Goal: Navigation & Orientation: Locate item on page

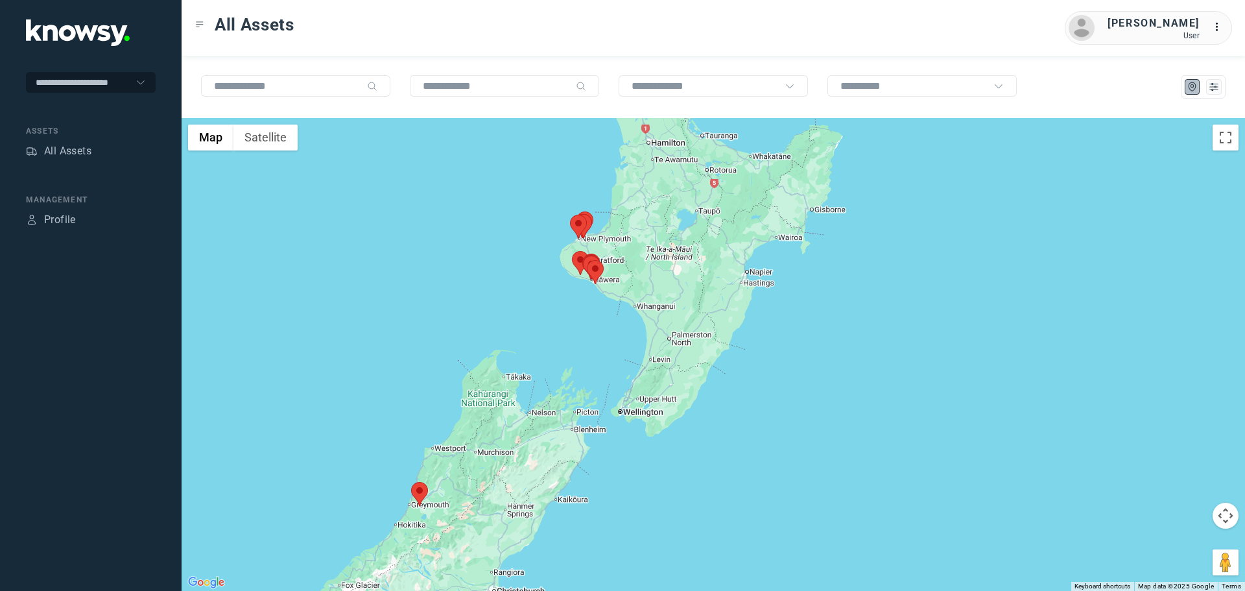
drag, startPoint x: 823, startPoint y: 261, endPoint x: 571, endPoint y: 277, distance: 252.8
click at [583, 277] on div at bounding box center [714, 354] width 1064 height 473
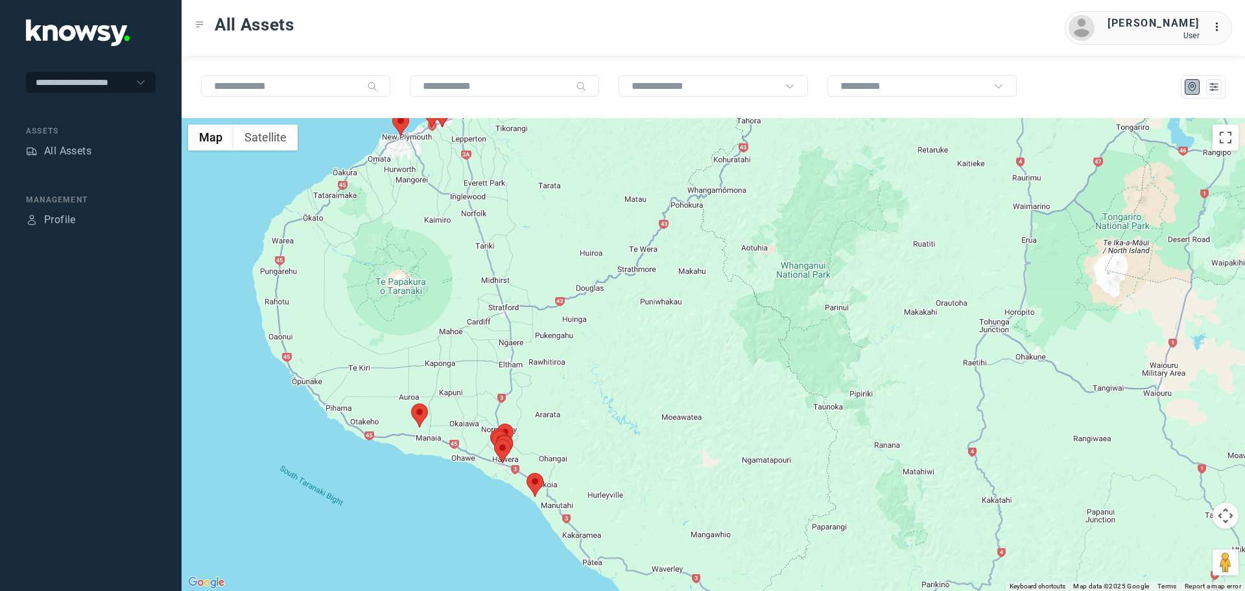
click at [411, 403] on area at bounding box center [411, 403] width 0 height 0
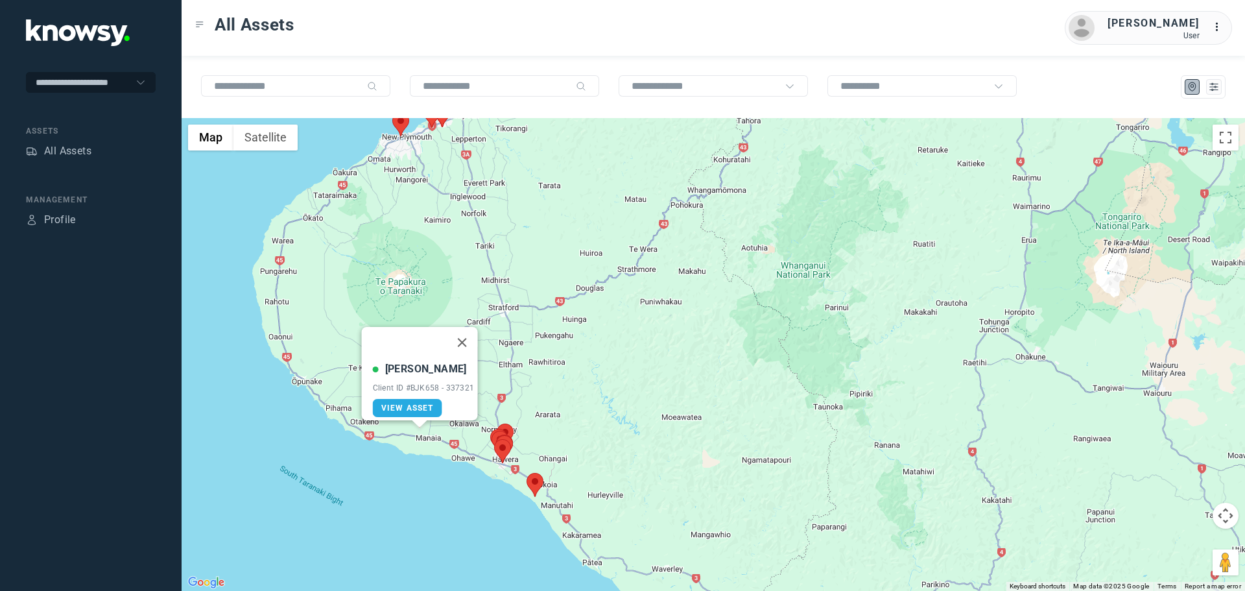
click at [468, 332] on button "Close" at bounding box center [461, 342] width 31 height 31
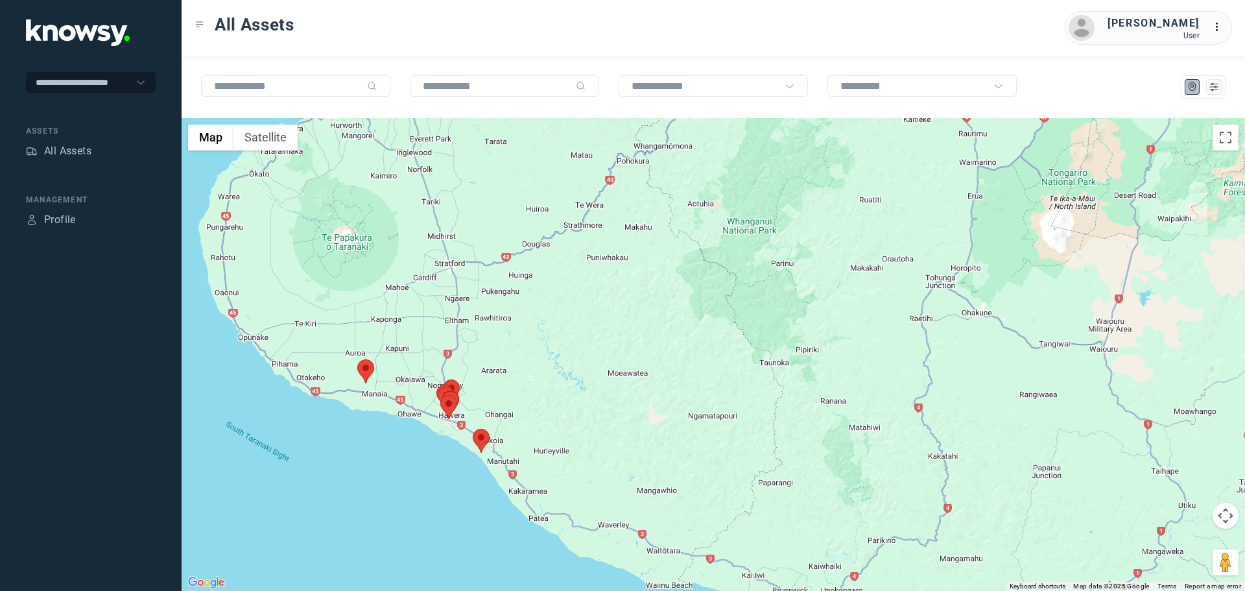
drag, startPoint x: 442, startPoint y: 434, endPoint x: 395, endPoint y: 385, distance: 68.4
click at [395, 385] on div at bounding box center [714, 354] width 1064 height 473
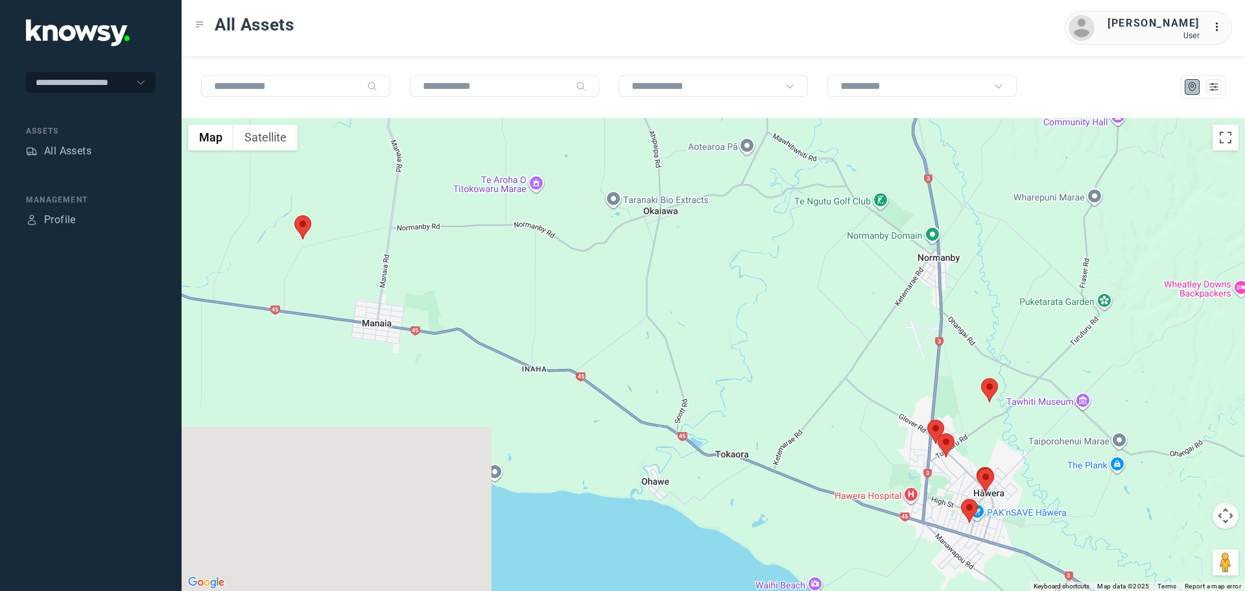
drag, startPoint x: 944, startPoint y: 476, endPoint x: 503, endPoint y: 219, distance: 510.2
click at [503, 219] on div at bounding box center [714, 354] width 1064 height 473
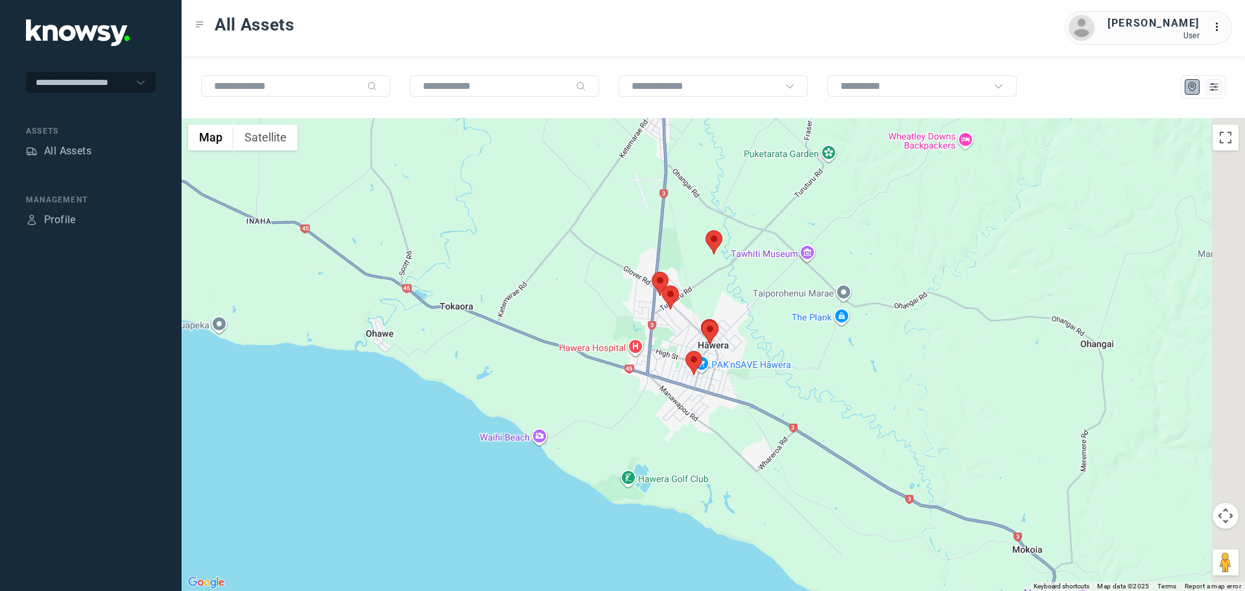
drag, startPoint x: 739, startPoint y: 333, endPoint x: 416, endPoint y: 295, distance: 325.3
click at [417, 295] on div at bounding box center [714, 354] width 1064 height 473
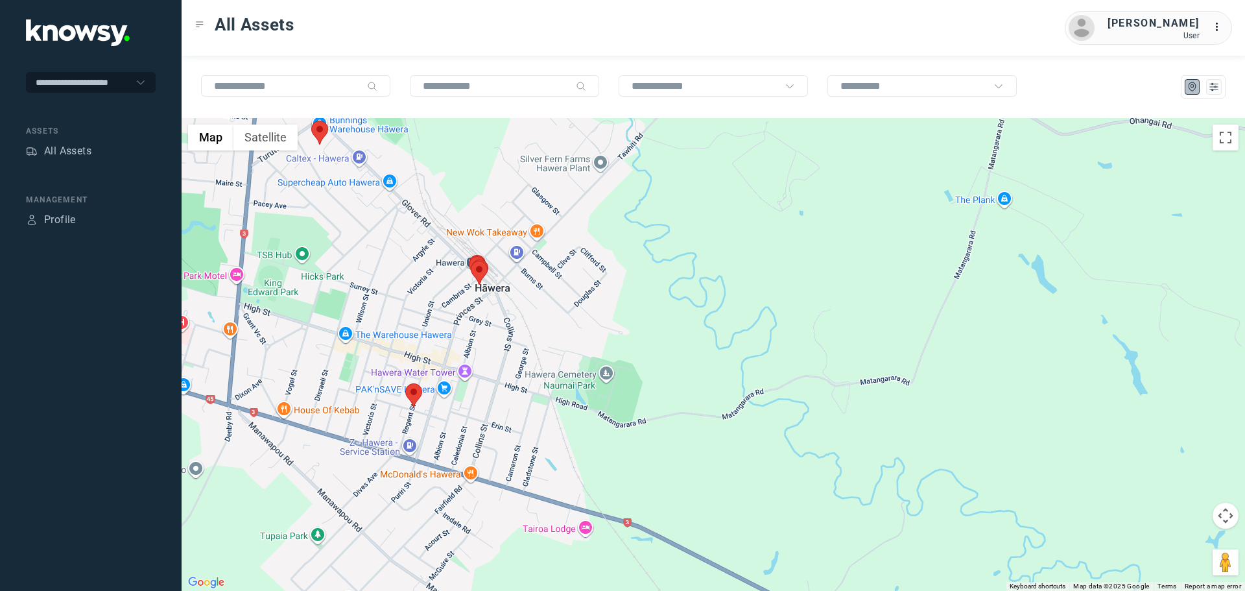
drag, startPoint x: 514, startPoint y: 460, endPoint x: 402, endPoint y: 249, distance: 238.8
click at [402, 249] on div at bounding box center [714, 354] width 1064 height 473
click at [283, 135] on button "Satellite" at bounding box center [266, 138] width 64 height 26
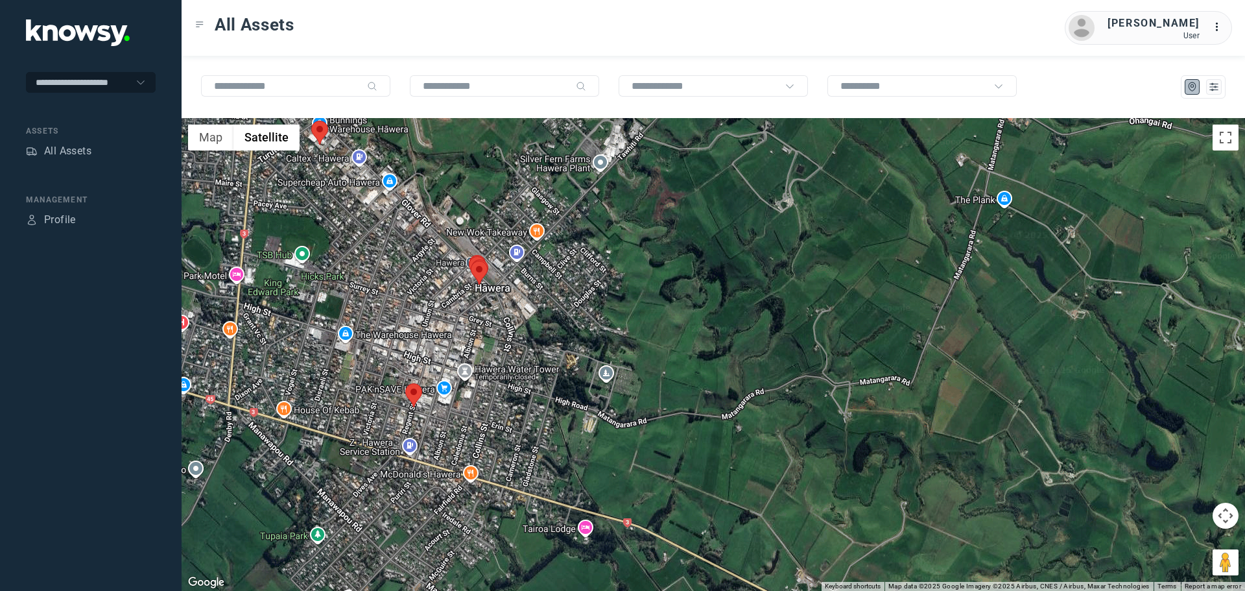
click at [405, 383] on area at bounding box center [405, 383] width 0 height 0
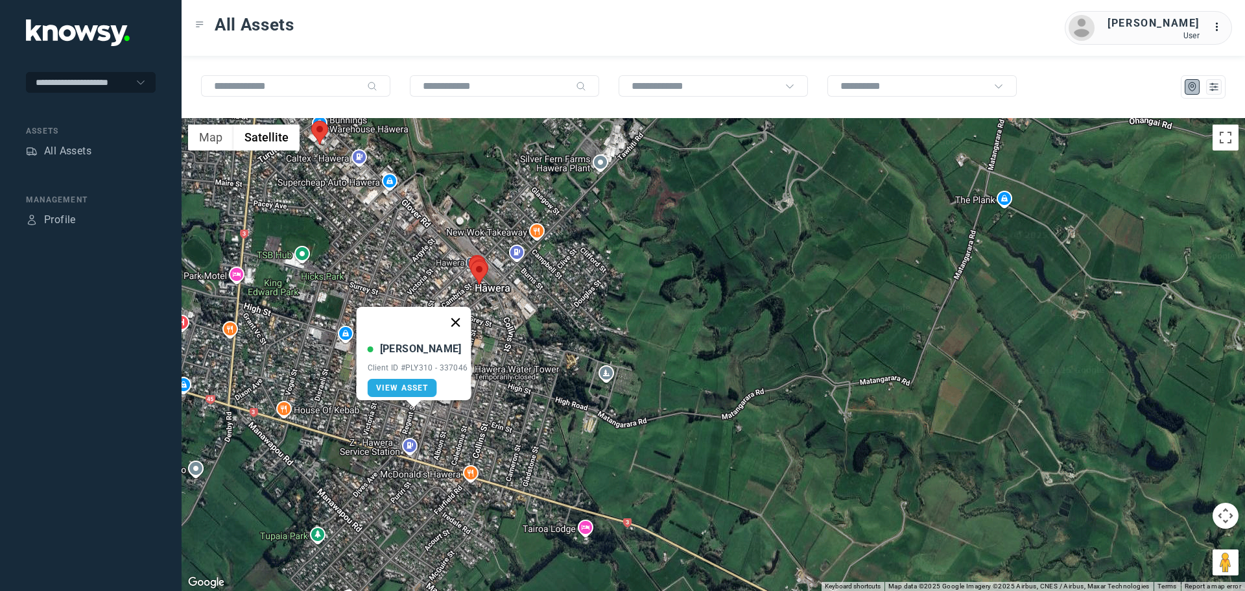
click at [467, 313] on button "Close" at bounding box center [455, 322] width 31 height 31
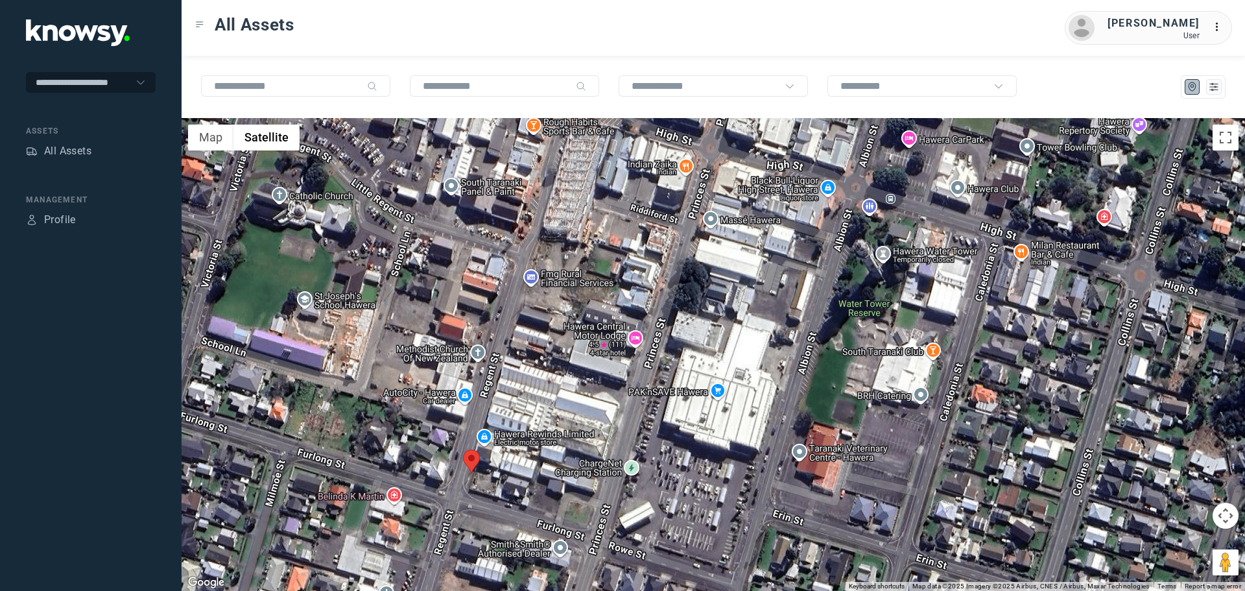
drag, startPoint x: 434, startPoint y: 443, endPoint x: 434, endPoint y: 408, distance: 35.0
click at [434, 408] on div at bounding box center [714, 354] width 1064 height 473
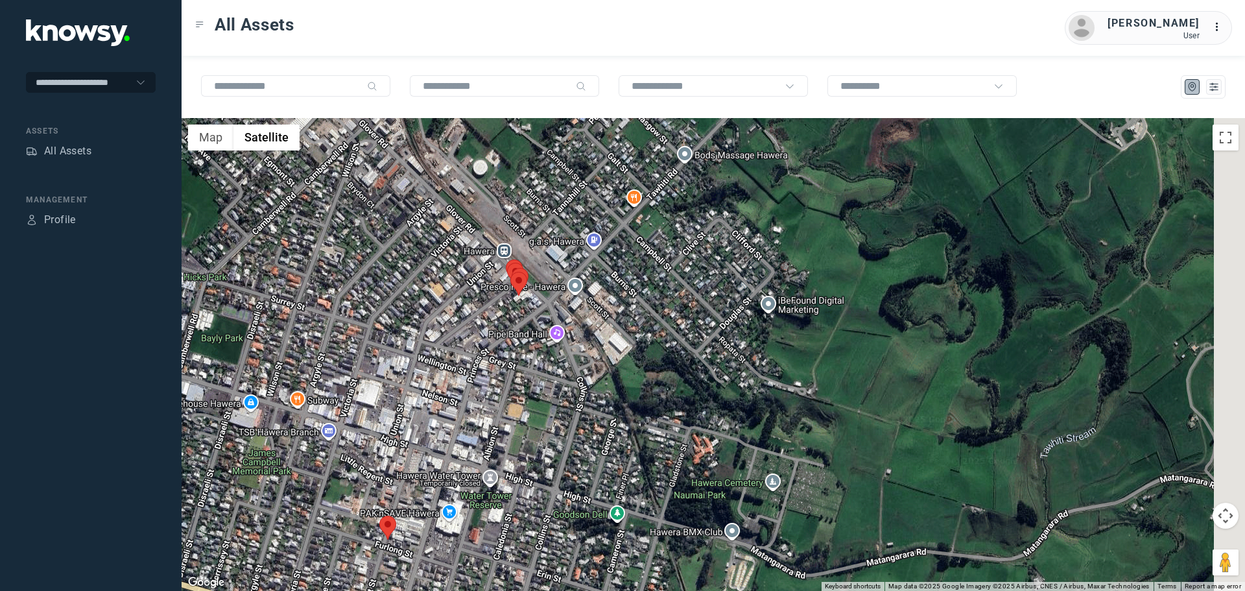
drag, startPoint x: 617, startPoint y: 286, endPoint x: 465, endPoint y: 401, distance: 190.3
click at [474, 413] on div at bounding box center [714, 354] width 1064 height 473
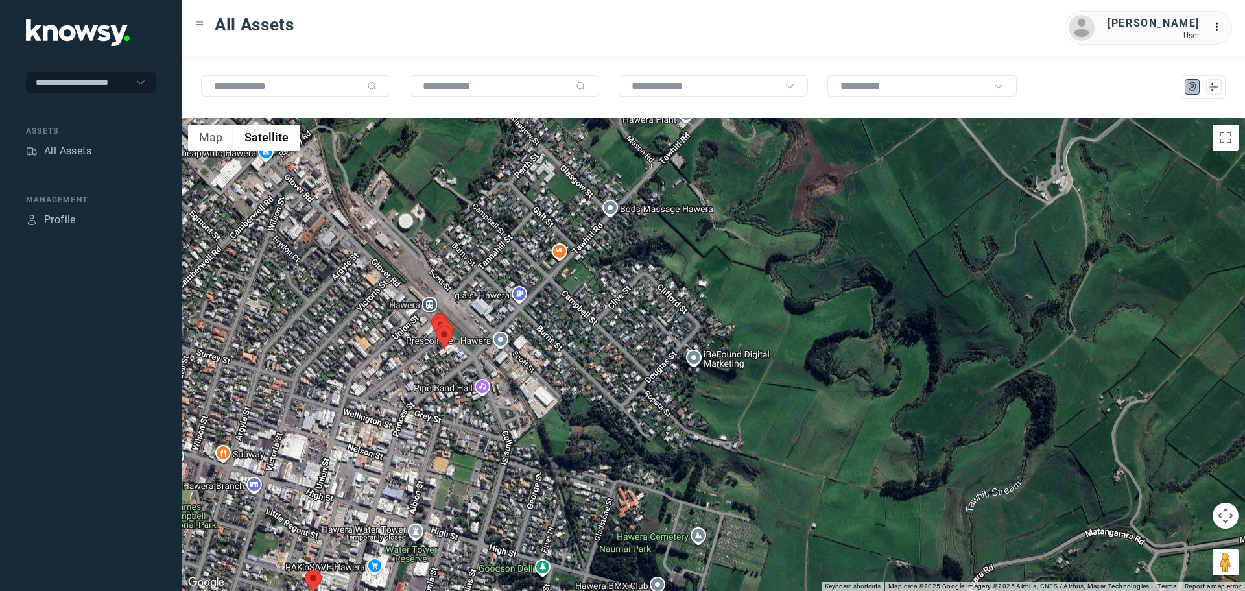
drag, startPoint x: 408, startPoint y: 323, endPoint x: 386, endPoint y: 389, distance: 69.7
click at [386, 389] on div at bounding box center [714, 354] width 1064 height 473
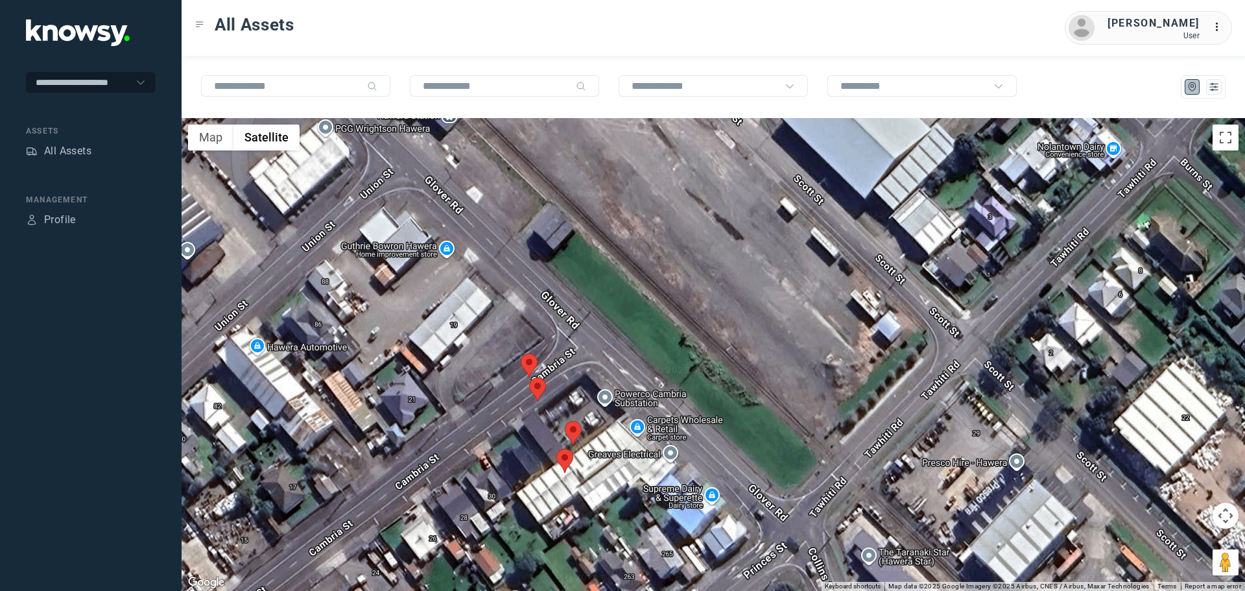
drag, startPoint x: 538, startPoint y: 419, endPoint x: 533, endPoint y: 402, distance: 17.6
click at [533, 402] on div at bounding box center [714, 354] width 1064 height 473
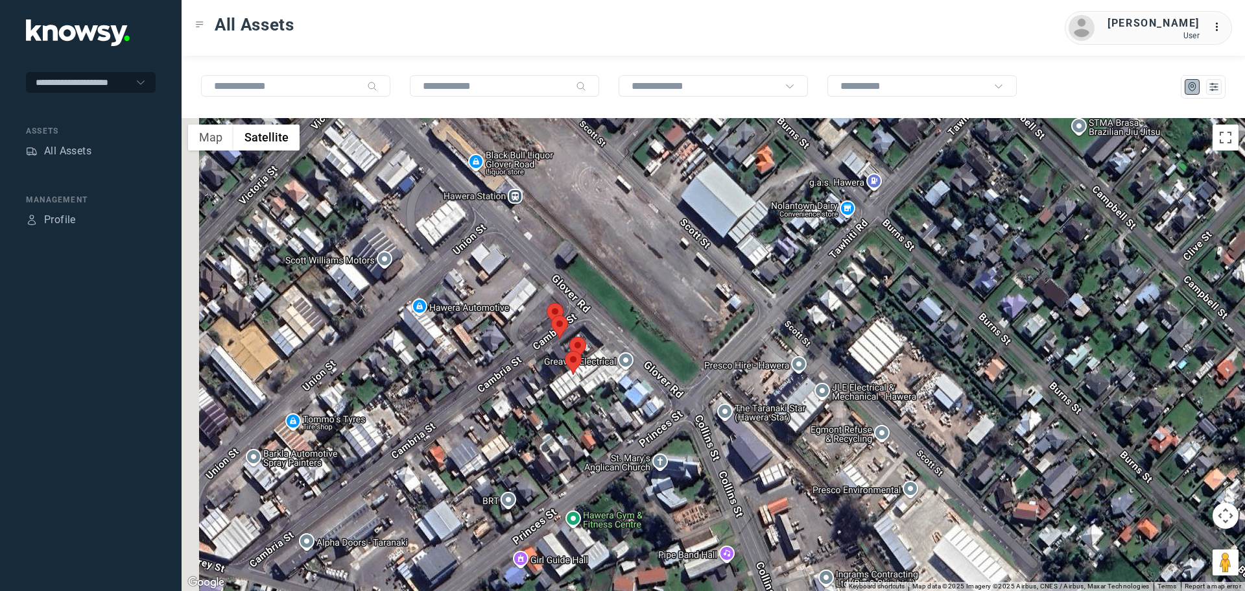
drag, startPoint x: 291, startPoint y: 439, endPoint x: 360, endPoint y: 386, distance: 86.9
click at [360, 386] on div at bounding box center [714, 354] width 1064 height 473
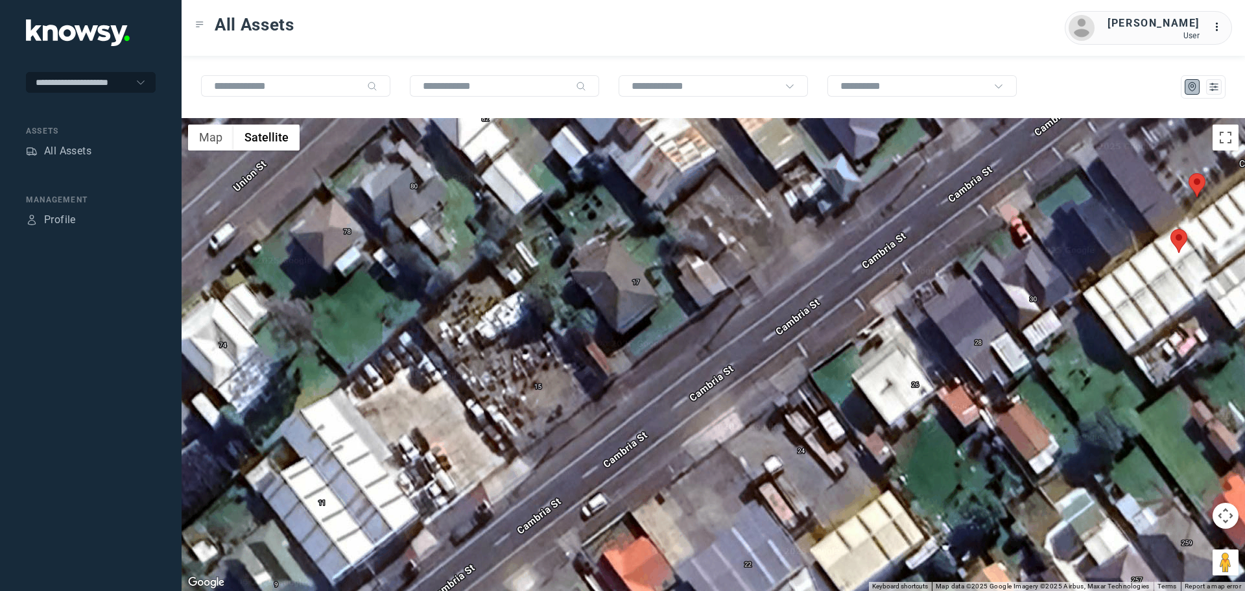
drag, startPoint x: 547, startPoint y: 333, endPoint x: 521, endPoint y: 370, distance: 45.2
click at [521, 370] on div at bounding box center [714, 354] width 1064 height 473
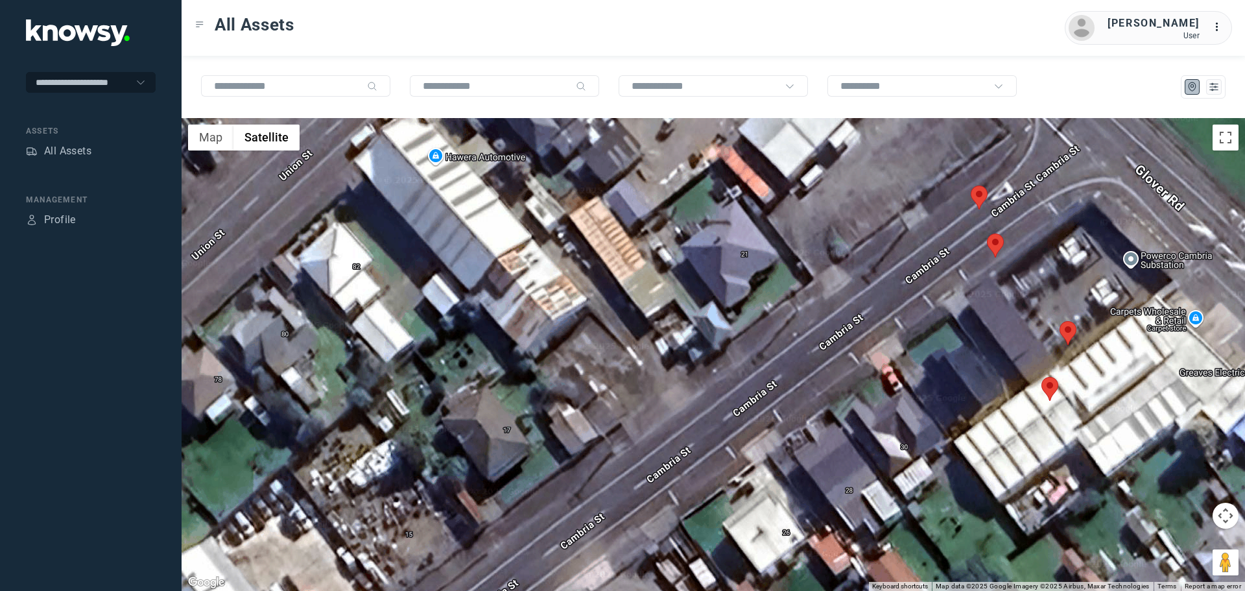
drag, startPoint x: 675, startPoint y: 274, endPoint x: 542, endPoint y: 428, distance: 204.2
click at [542, 428] on div at bounding box center [714, 354] width 1064 height 473
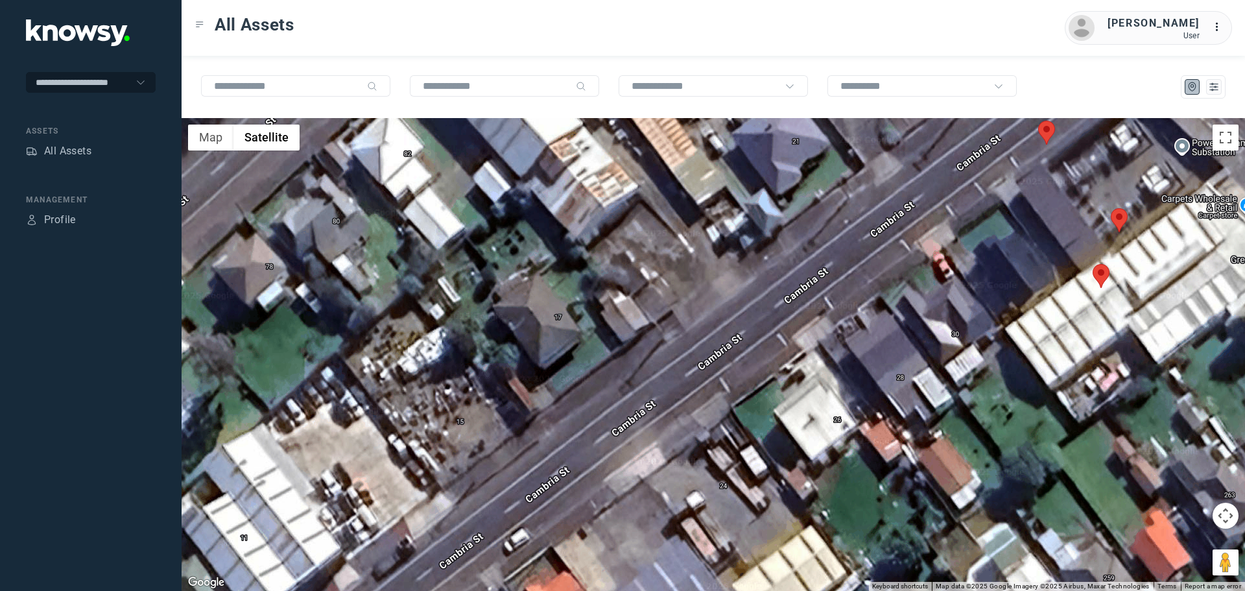
drag, startPoint x: 606, startPoint y: 367, endPoint x: 656, endPoint y: 253, distance: 124.6
click at [656, 253] on div at bounding box center [714, 354] width 1064 height 473
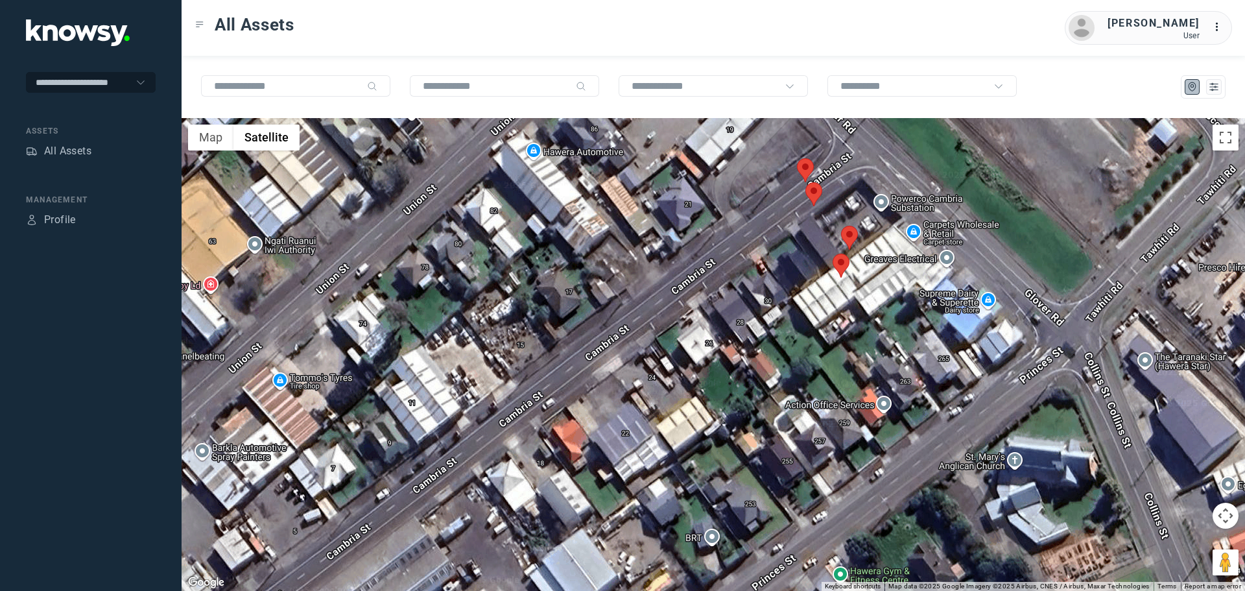
drag, startPoint x: 447, startPoint y: 389, endPoint x: 478, endPoint y: 363, distance: 40.5
click at [478, 363] on div at bounding box center [714, 354] width 1064 height 473
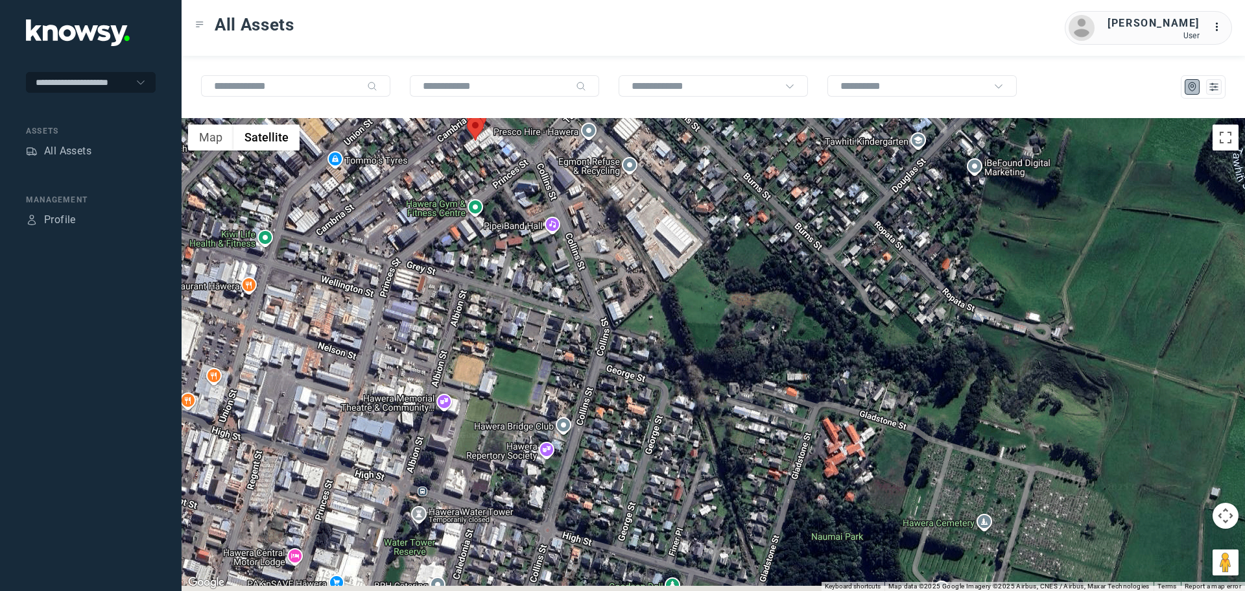
drag, startPoint x: 496, startPoint y: 471, endPoint x: 444, endPoint y: 321, distance: 158.6
click at [444, 321] on div at bounding box center [714, 354] width 1064 height 473
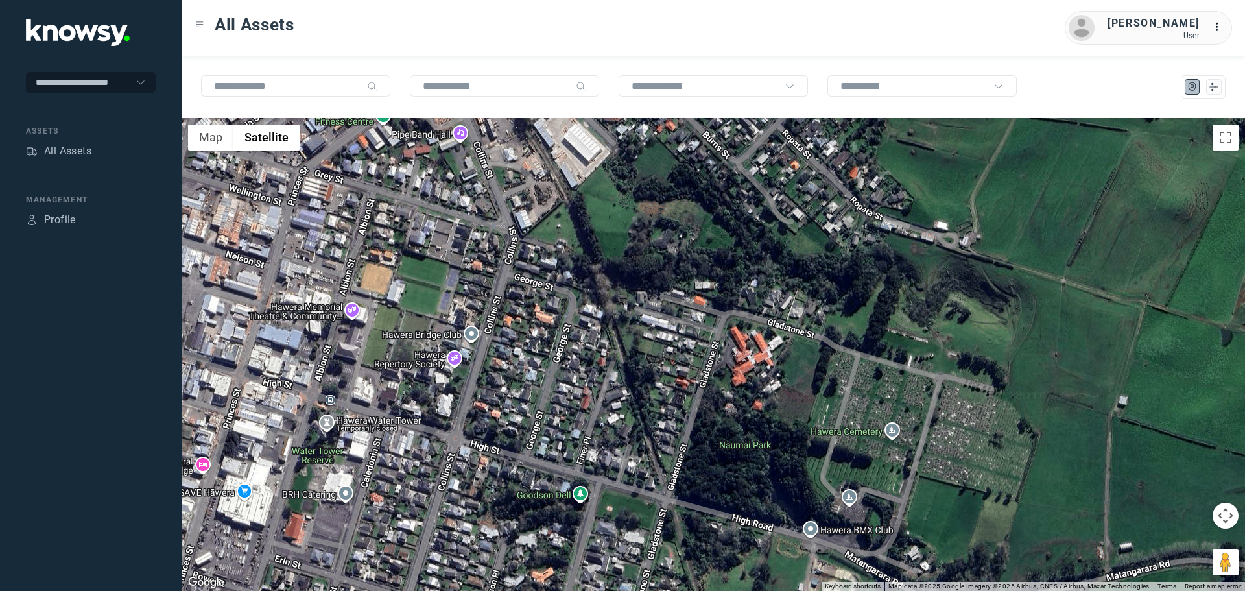
drag, startPoint x: 495, startPoint y: 269, endPoint x: 429, endPoint y: 302, distance: 73.7
click at [432, 301] on div at bounding box center [714, 354] width 1064 height 473
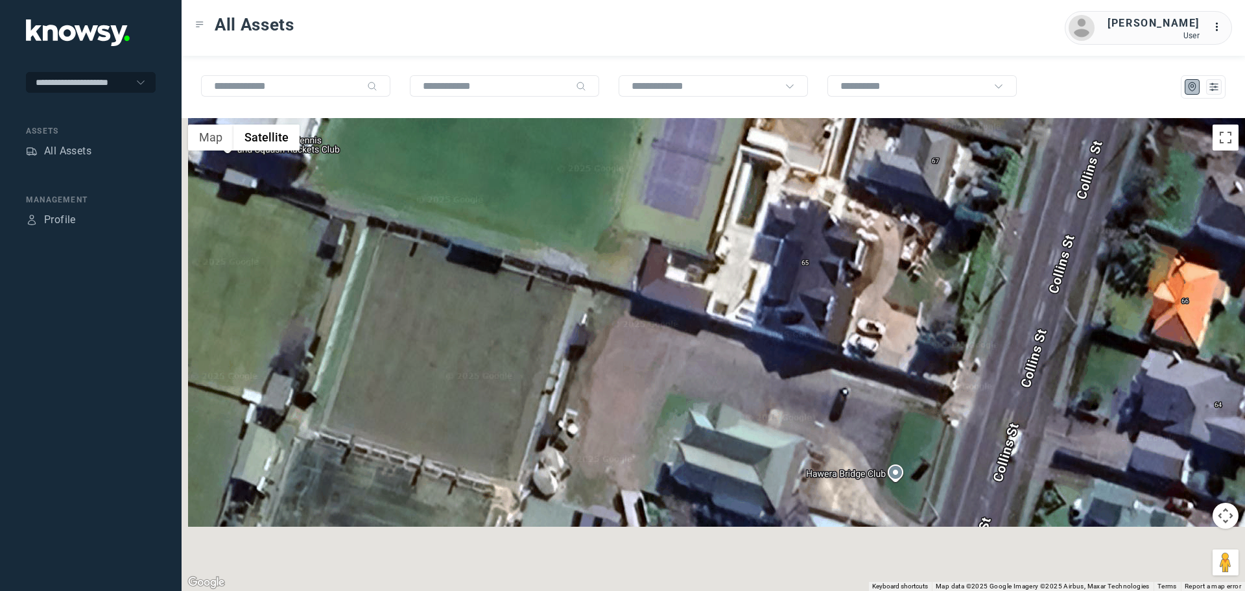
drag, startPoint x: 490, startPoint y: 510, endPoint x: 514, endPoint y: 316, distance: 196.1
click at [514, 316] on div at bounding box center [714, 354] width 1064 height 473
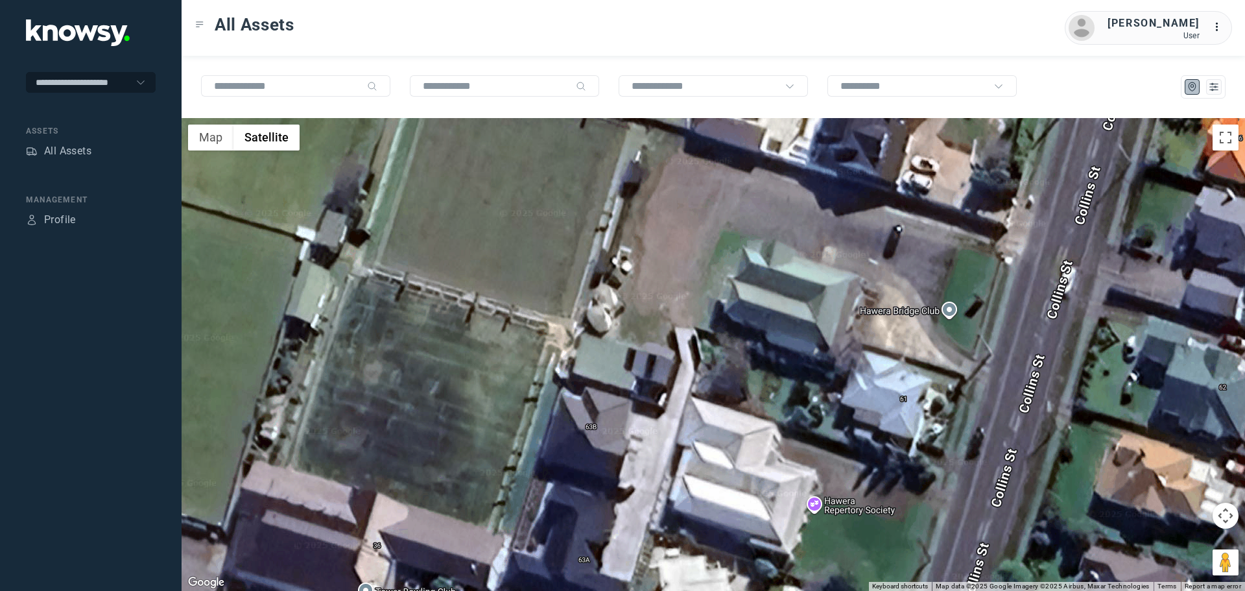
drag, startPoint x: 639, startPoint y: 440, endPoint x: 693, endPoint y: 325, distance: 127.7
click at [693, 325] on div at bounding box center [714, 354] width 1064 height 473
